Goal: Check status

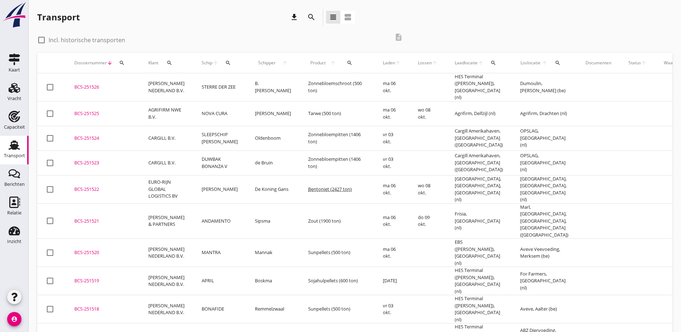
click at [225, 64] on icon "search" at bounding box center [228, 63] width 6 height 6
click at [234, 86] on input "Zoek op (scheeps)naam" at bounding box center [254, 83] width 74 height 11
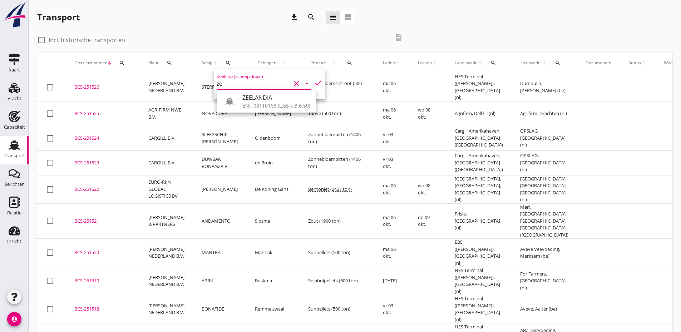
type input "z"
click at [258, 93] on div "YUNA" at bounding box center [277, 97] width 68 height 9
click at [314, 84] on icon "check" at bounding box center [318, 83] width 9 height 9
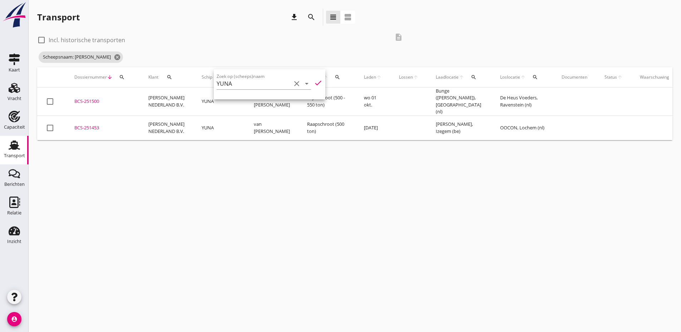
click at [317, 50] on div "check_box_outline_blank Incl. historische transporten description" at bounding box center [222, 39] width 371 height 21
click at [89, 299] on div "cancel You are impersonating another user. Transport download search view_headl…" at bounding box center [355, 166] width 653 height 332
click at [114, 58] on icon "cancel" at bounding box center [117, 57] width 7 height 7
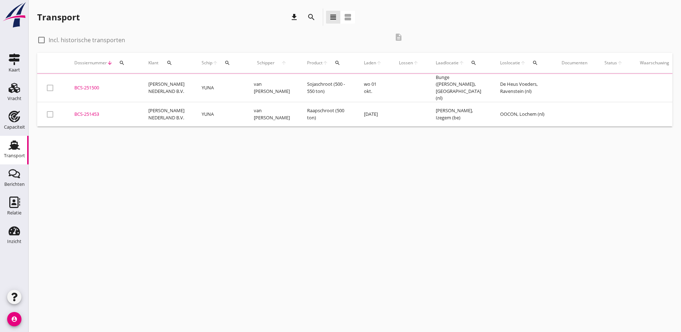
click at [225, 63] on icon "search" at bounding box center [228, 63] width 6 height 6
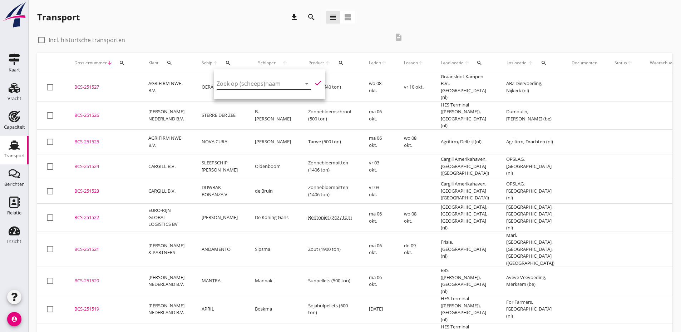
click at [234, 85] on input "Zoek op (scheeps)naam" at bounding box center [254, 83] width 74 height 11
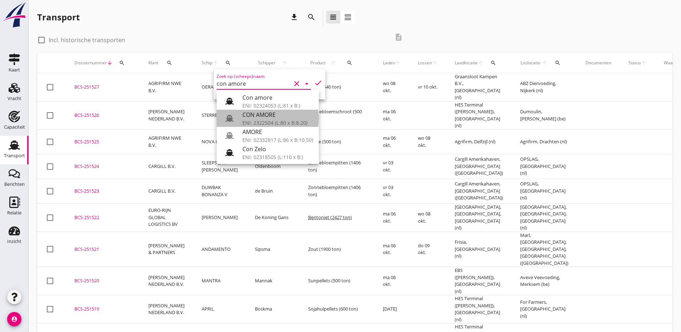
click at [265, 119] on div "ENI: 2322504 (L:80 x B:8.20)" at bounding box center [278, 123] width 71 height 8
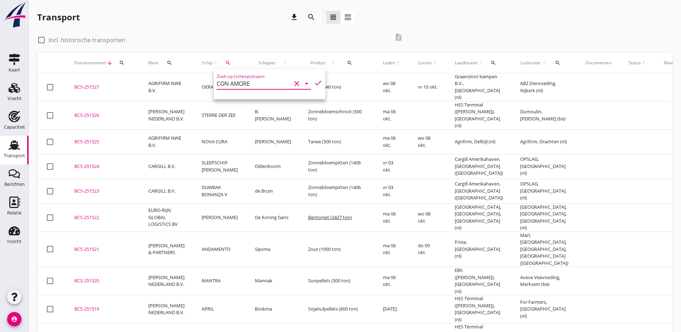
click at [314, 82] on icon "check" at bounding box center [318, 83] width 9 height 9
type input "CON AMORE"
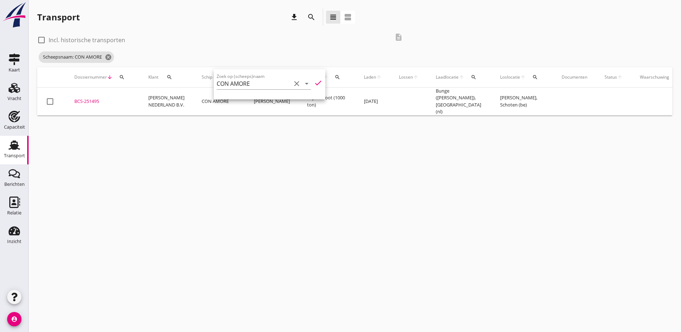
click at [175, 153] on div "cancel You are impersonating another user. Transport download search view_headl…" at bounding box center [355, 166] width 653 height 332
click at [467, 12] on div "Transport download search view_headline view_agenda" at bounding box center [355, 19] width 636 height 20
